Goal: Transaction & Acquisition: Subscribe to service/newsletter

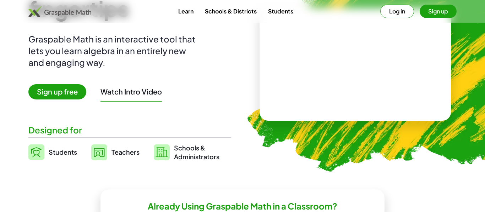
scroll to position [62, 0]
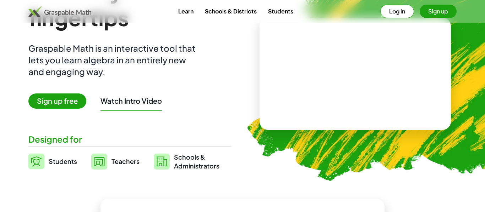
click at [405, 12] on button "Log in" at bounding box center [397, 11] width 34 height 13
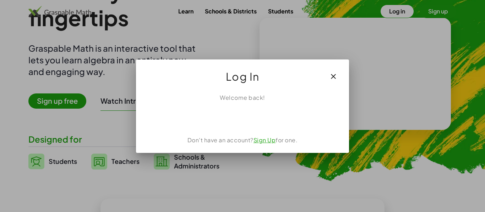
scroll to position [0, 0]
click at [327, 71] on button "button" at bounding box center [333, 76] width 17 height 17
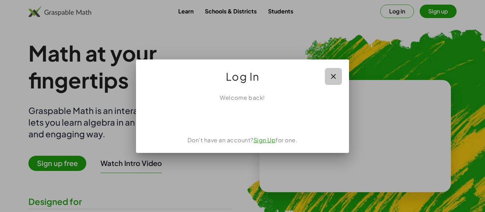
scroll to position [62, 0]
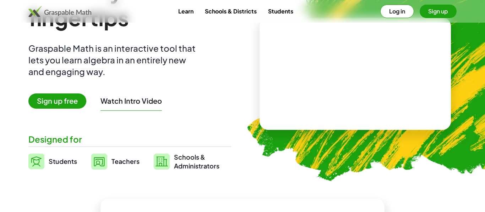
click at [389, 19] on div "Learn Schools & Districts Students Log in Sign up" at bounding box center [242, 11] width 485 height 23
click at [388, 16] on button "Log in" at bounding box center [397, 11] width 34 height 13
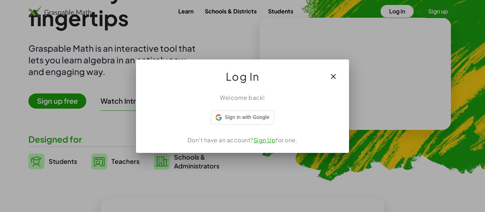
scroll to position [0, 0]
click at [265, 138] on link "Sign Up" at bounding box center [264, 140] width 22 height 7
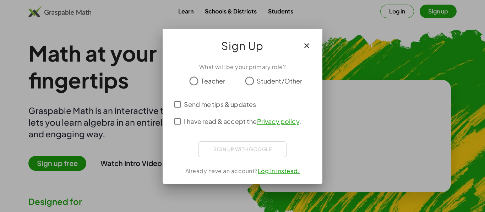
click at [262, 78] on span "Student/Other" at bounding box center [279, 81] width 46 height 10
click at [231, 151] on div "Sign up with Google Sign in with Google Sign in with Google. Opens in new tab" at bounding box center [242, 150] width 89 height 16
click at [208, 117] on span "I have read & accept the Privacy policy ." at bounding box center [242, 122] width 117 height 10
click at [307, 45] on icon "button" at bounding box center [306, 45] width 9 height 9
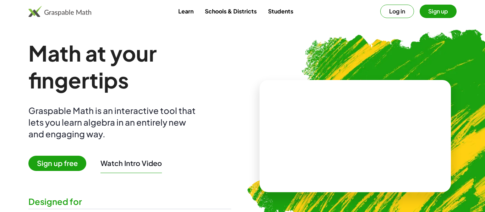
click at [334, 163] on video at bounding box center [355, 136] width 106 height 53
